Goal: Information Seeking & Learning: Check status

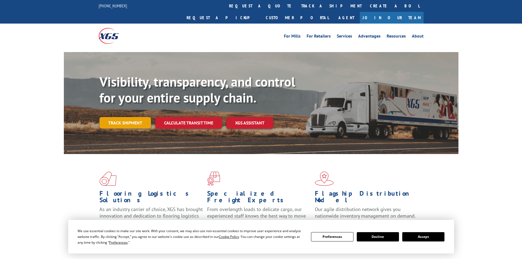
click at [120, 117] on link "Track shipment" at bounding box center [126, 123] width 52 height 12
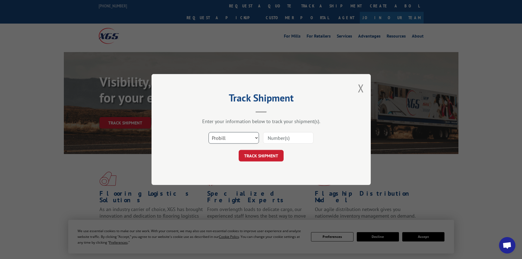
click at [239, 141] on select "Select category... Probill BOL PO" at bounding box center [234, 138] width 50 height 12
select select "po"
click at [209, 132] on select "Select category... Probill BOL PO" at bounding box center [234, 138] width 50 height 12
click at [291, 133] on input at bounding box center [288, 138] width 50 height 12
paste input "48506080"
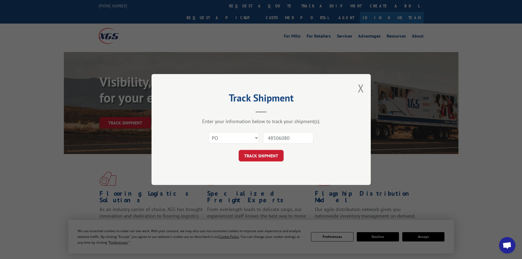
type input "48506080"
click at [274, 157] on button "TRACK SHIPMENT" at bounding box center [261, 156] width 45 height 12
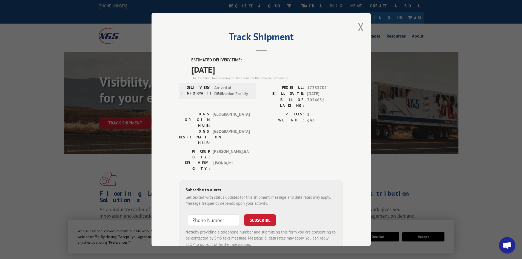
drag, startPoint x: 188, startPoint y: 58, endPoint x: 234, endPoint y: 73, distance: 48.9
click at [236, 74] on div "ESTIMATED DELIVERY TIME: 10/07/2025 The estimated time is using the time zone f…" at bounding box center [261, 155] width 165 height 197
copy div "ESTIMATED DELIVERY TIME: [DATE]"
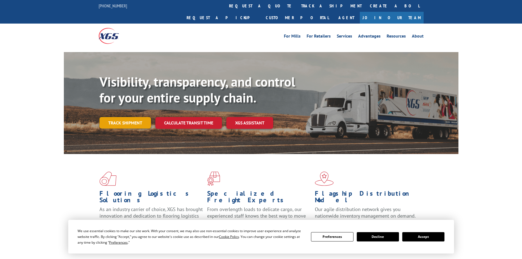
click at [121, 117] on link "Track shipment" at bounding box center [126, 123] width 52 height 12
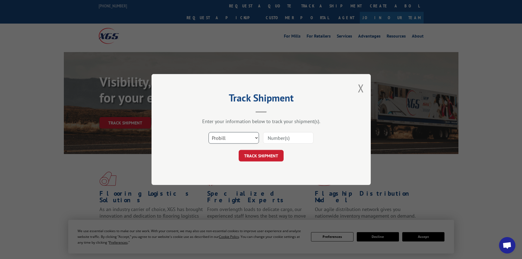
click at [232, 134] on select "Select category... Probill BOL PO" at bounding box center [234, 138] width 50 height 12
select select "po"
click at [209, 132] on select "Select category... Probill BOL PO" at bounding box center [234, 138] width 50 height 12
click at [279, 132] on div at bounding box center [288, 138] width 50 height 13
drag, startPoint x: 279, startPoint y: 131, endPoint x: 275, endPoint y: 137, distance: 7.1
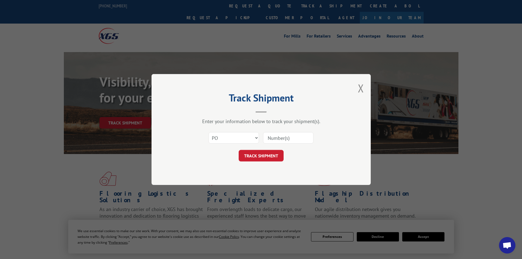
click at [275, 137] on input at bounding box center [288, 138] width 50 height 12
paste input "38535828"
type input "38535828"
click at [274, 160] on button "TRACK SHIPMENT" at bounding box center [261, 156] width 45 height 12
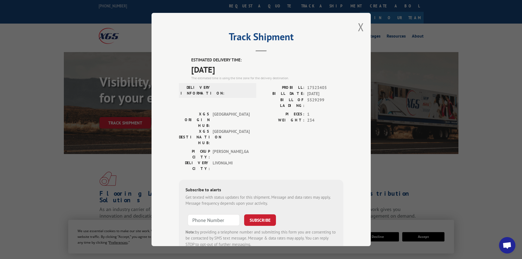
drag, startPoint x: 186, startPoint y: 58, endPoint x: 247, endPoint y: 72, distance: 62.9
click at [247, 72] on div "ESTIMATED DELIVERY TIME: [DATE] The estimated time is using the time zone for t…" at bounding box center [261, 155] width 165 height 197
copy div "ESTIMATED DELIVERY TIME: [DATE]"
click at [358, 23] on button "Close modal" at bounding box center [361, 27] width 6 height 15
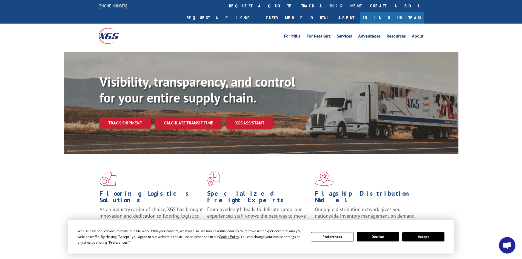
click at [119, 117] on link "Track shipment" at bounding box center [126, 123] width 52 height 12
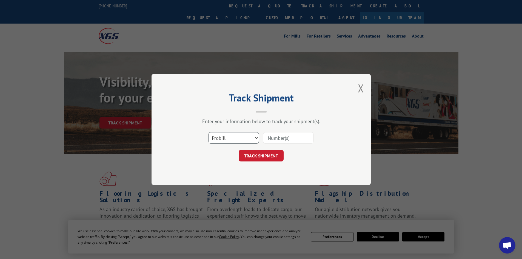
click at [245, 136] on select "Select category... Probill BOL PO" at bounding box center [234, 138] width 50 height 12
select select "po"
click at [209, 132] on select "Select category... Probill BOL PO" at bounding box center [234, 138] width 50 height 12
click at [281, 138] on input at bounding box center [288, 138] width 50 height 12
paste input "21507041"
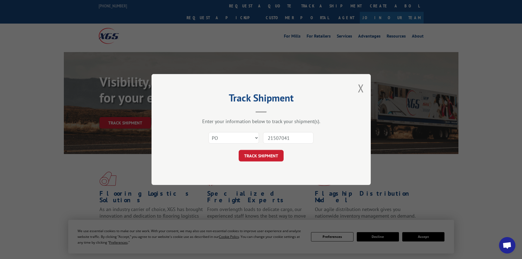
type input "21507041"
click at [274, 164] on div "Track Shipment Enter your information below to track your shipment(s). Select c…" at bounding box center [261, 129] width 219 height 111
click at [271, 155] on button "TRACK SHIPMENT" at bounding box center [261, 156] width 45 height 12
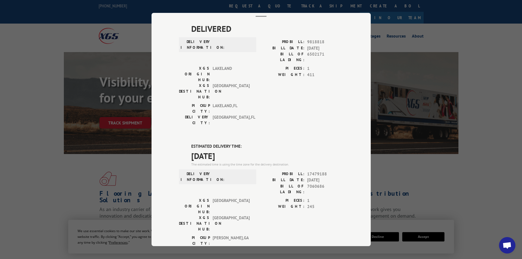
scroll to position [82, 0]
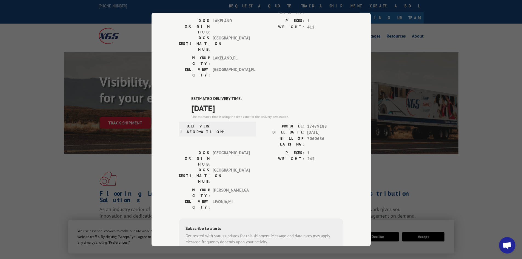
drag, startPoint x: 187, startPoint y: 61, endPoint x: 231, endPoint y: 76, distance: 46.2
click at [231, 76] on div "DELIVERED DELIVERY INFORMATION: PROBILL: 9818818 BILL DATE: [DATE] BILL OF LADI…" at bounding box center [261, 141] width 165 height 333
drag, startPoint x: 239, startPoint y: 72, endPoint x: 189, endPoint y: 63, distance: 50.8
click at [189, 63] on div "DELIVERED DELIVERY INFORMATION: PROBILL: 9818818 BILL DATE: [DATE] BILL OF LADI…" at bounding box center [261, 141] width 165 height 333
copy div "ESTIMATED DELIVERY TIME: [DATE]"
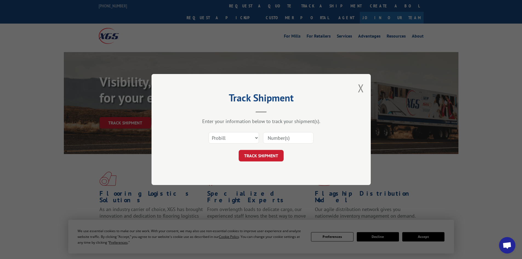
click at [237, 132] on select "Select category... Probill BOL PO" at bounding box center [234, 138] width 50 height 12
select select "po"
click at [209, 132] on select "Select category... Probill BOL PO" at bounding box center [234, 138] width 50 height 12
click at [273, 137] on input at bounding box center [288, 138] width 50 height 12
paste input "62522880"
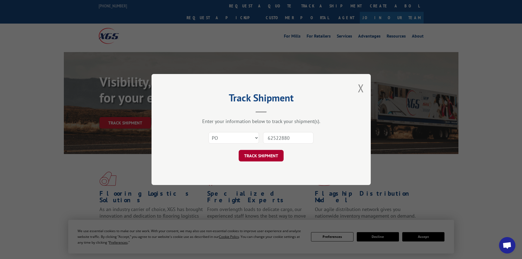
type input "62522880"
click at [272, 151] on button "TRACK SHIPMENT" at bounding box center [261, 156] width 45 height 12
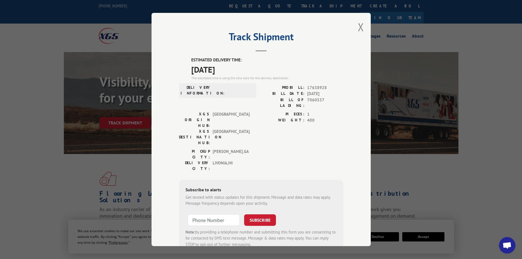
drag, startPoint x: 197, startPoint y: 58, endPoint x: 235, endPoint y: 70, distance: 39.6
click at [235, 70] on div "Track Shipment ESTIMATED DELIVERY TIME: 10/08/2025 The estimated time is using …" at bounding box center [261, 129] width 219 height 233
copy div "ESTIMATED DELIVERY TIME: [DATE]"
click at [359, 23] on button "Close modal" at bounding box center [361, 27] width 6 height 15
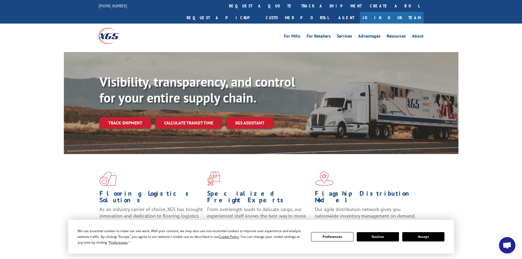
drag, startPoint x: 188, startPoint y: 109, endPoint x: 197, endPoint y: 118, distance: 12.6
click at [188, 117] on link "Calculate transit time" at bounding box center [188, 123] width 67 height 12
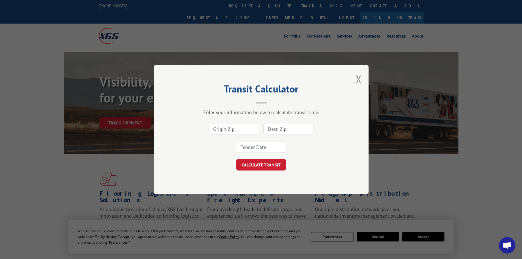
click at [364, 79] on div "Transit Calculator Enter your information below to calculate transit time. CALC…" at bounding box center [261, 129] width 215 height 129
click at [362, 80] on div "Transit Calculator Enter your information below to calculate transit time. CALC…" at bounding box center [261, 129] width 215 height 129
click at [368, 80] on div "Transit Calculator Enter your information below to calculate transit time. CALC…" at bounding box center [261, 129] width 215 height 129
click at [362, 78] on div "Transit Calculator Enter your information below to calculate transit time. CALC…" at bounding box center [261, 129] width 215 height 129
click at [360, 78] on button "Close modal" at bounding box center [359, 79] width 6 height 15
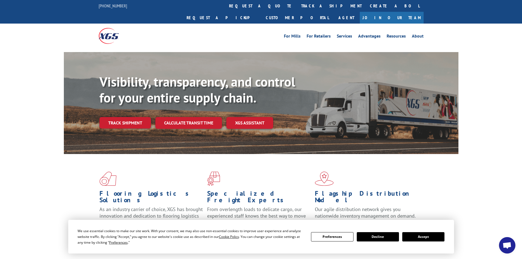
click at [127, 104] on div "Visibility, transparency, and control for your entire supply chain. Track shipm…" at bounding box center [279, 112] width 359 height 77
click at [136, 117] on link "Track shipment" at bounding box center [126, 123] width 52 height 12
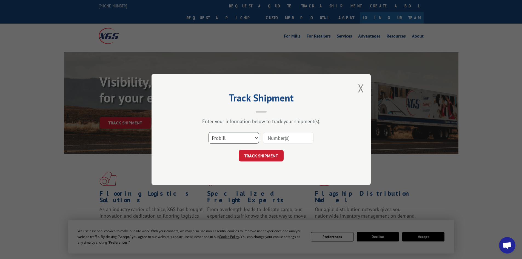
click at [220, 142] on select "Select category... Probill BOL PO" at bounding box center [234, 138] width 50 height 12
select select "po"
click at [209, 132] on select "Select category... Probill BOL PO" at bounding box center [234, 138] width 50 height 12
click at [283, 123] on div "Enter your information below to track your shipment(s)." at bounding box center [261, 121] width 165 height 6
click at [285, 134] on input at bounding box center [288, 138] width 50 height 12
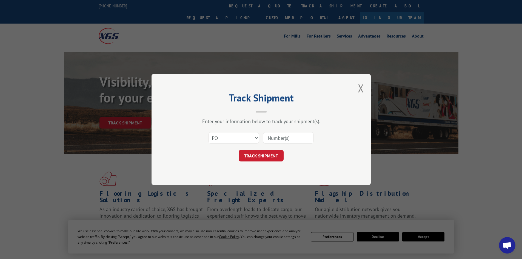
paste input "42504804"
type input "42504804"
click at [263, 152] on button "TRACK SHIPMENT" at bounding box center [261, 156] width 45 height 12
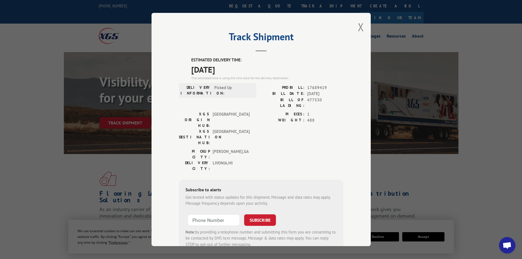
drag, startPoint x: 186, startPoint y: 59, endPoint x: 238, endPoint y: 68, distance: 52.5
click at [238, 68] on div "ESTIMATED DELIVERY TIME: 10/10/2025 The estimated time is using the time zone f…" at bounding box center [261, 155] width 165 height 197
copy div "ESTIMATED DELIVERY TIME: 10/10/2025"
click at [361, 29] on button "Close modal" at bounding box center [361, 27] width 6 height 15
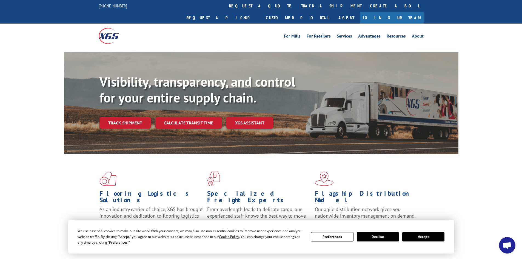
click at [110, 117] on link "Track shipment" at bounding box center [126, 123] width 52 height 12
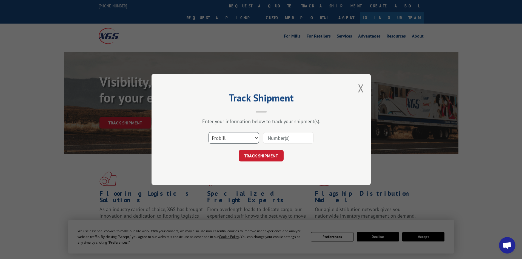
click at [226, 134] on select "Select category... Probill BOL PO" at bounding box center [234, 138] width 50 height 12
select select "po"
click at [209, 132] on select "Select category... Probill BOL PO" at bounding box center [234, 138] width 50 height 12
click at [273, 136] on input at bounding box center [288, 138] width 50 height 12
paste input "25529552"
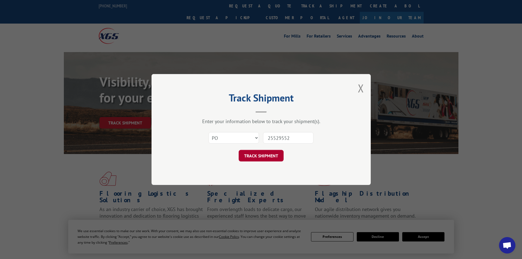
type input "25529552"
click at [266, 153] on button "TRACK SHIPMENT" at bounding box center [261, 156] width 45 height 12
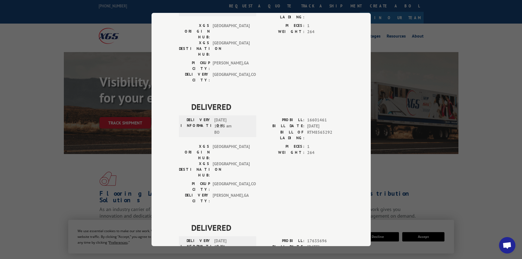
scroll to position [206, 0]
